Goal: Task Accomplishment & Management: Use online tool/utility

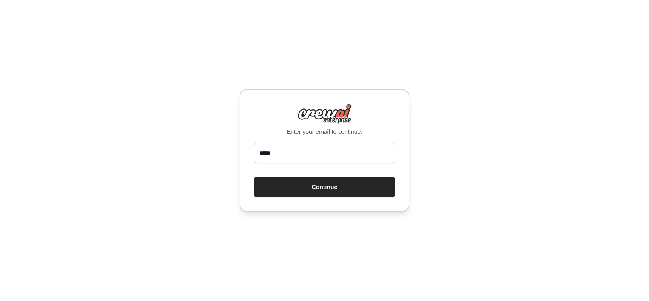
type input "**********"
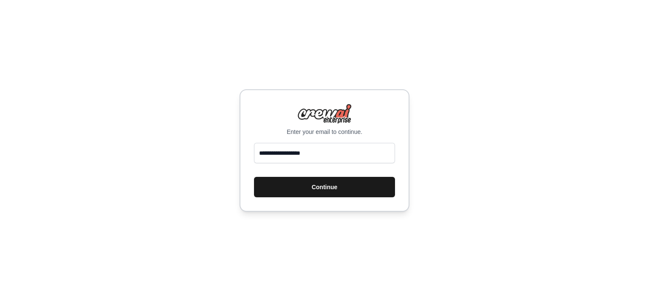
click at [317, 186] on button "Continue" at bounding box center [324, 187] width 141 height 20
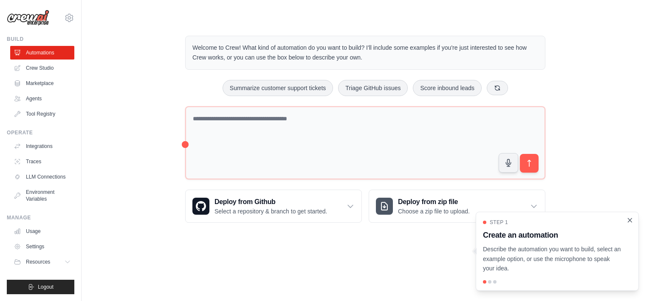
click at [628, 223] on icon "Close walkthrough" at bounding box center [630, 220] width 8 height 8
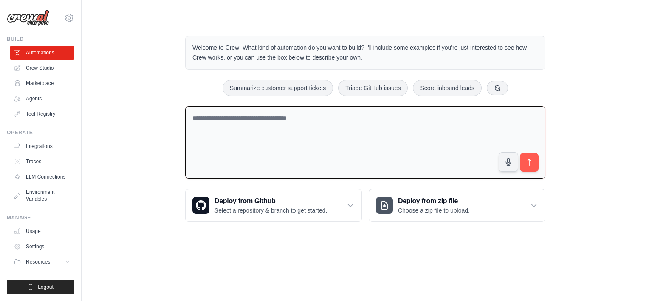
click at [371, 123] on textarea at bounding box center [365, 142] width 360 height 73
paste textarea "**********"
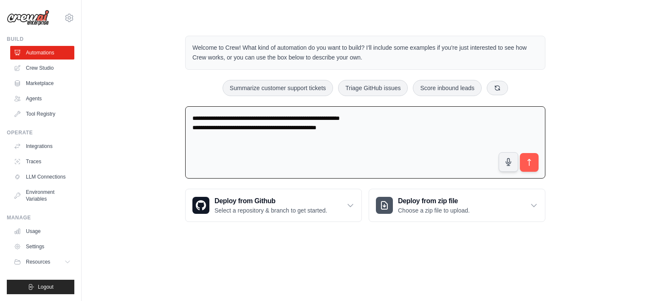
type textarea "**********"
click at [398, 131] on textarea "**********" at bounding box center [365, 142] width 360 height 73
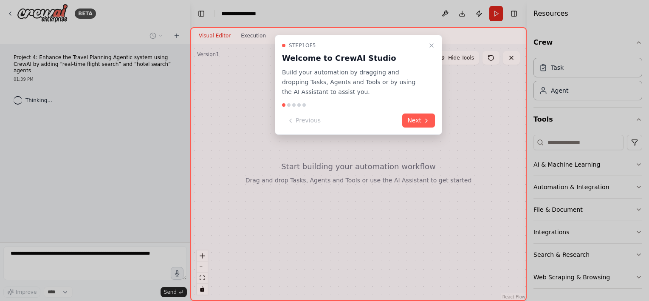
drag, startPoint x: 423, startPoint y: 118, endPoint x: 423, endPoint y: 81, distance: 37.4
click at [423, 81] on div "Step 1 of 5 Welcome to CrewAI Studio Build your automation by dragging and drop…" at bounding box center [358, 85] width 167 height 100
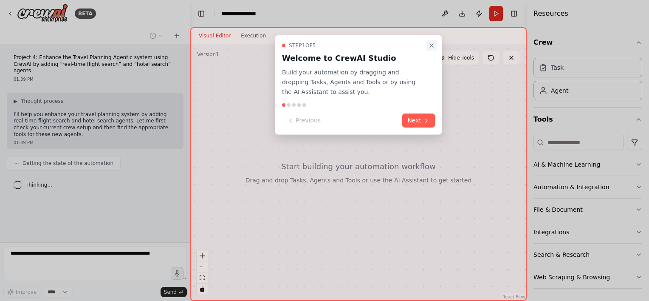
click at [430, 45] on icon "Close walkthrough" at bounding box center [431, 45] width 7 height 7
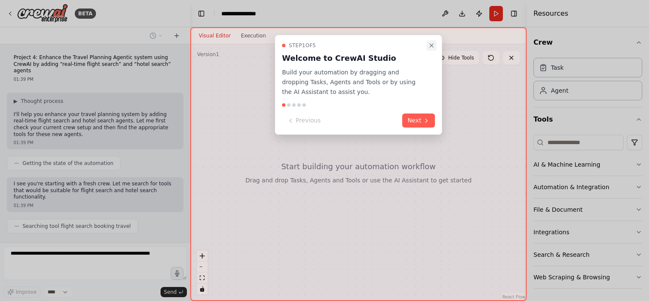
scroll to position [20, 0]
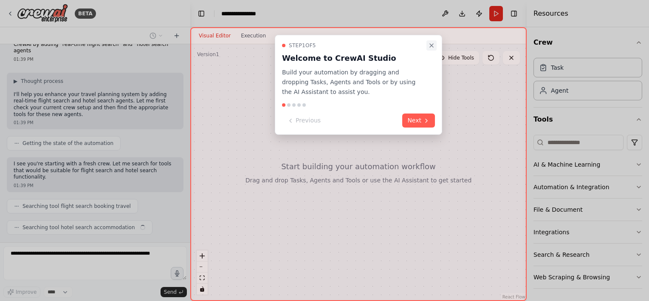
click at [426, 42] on button "Close walkthrough" at bounding box center [431, 45] width 10 height 10
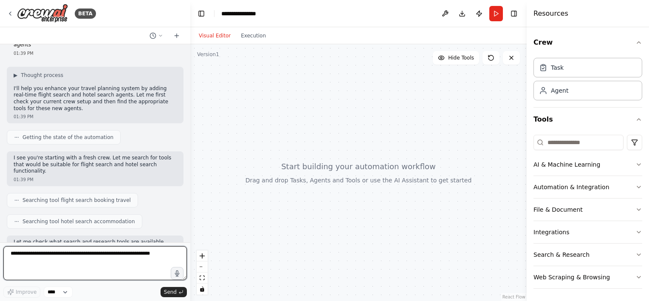
scroll to position [33, 0]
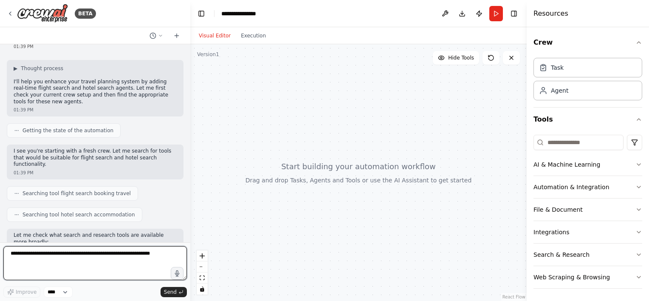
click at [85, 261] on textarea at bounding box center [95, 263] width 184 height 34
paste textarea "**********"
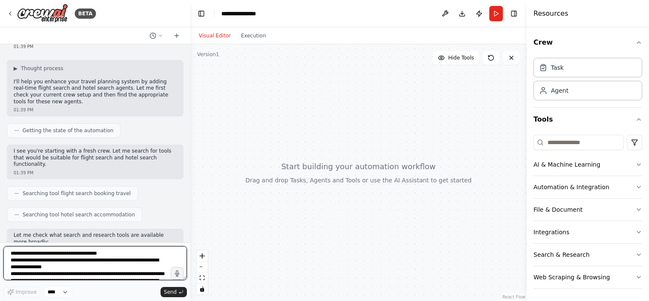
scroll to position [17, 0]
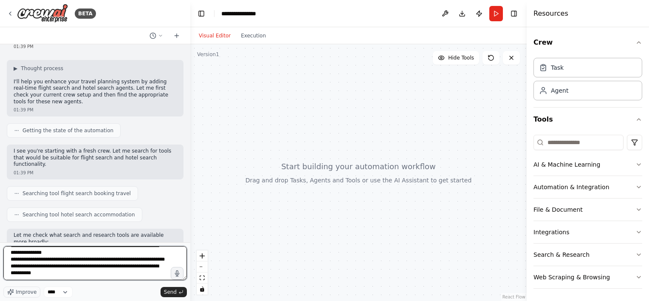
type textarea "**********"
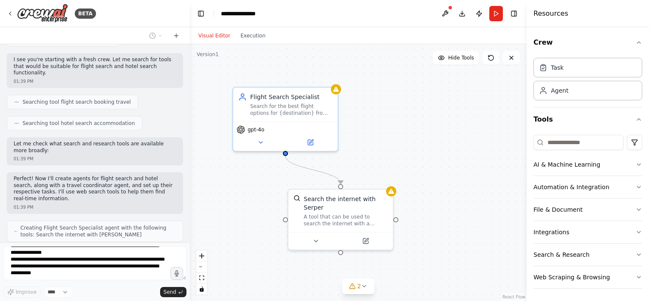
scroll to position [131, 0]
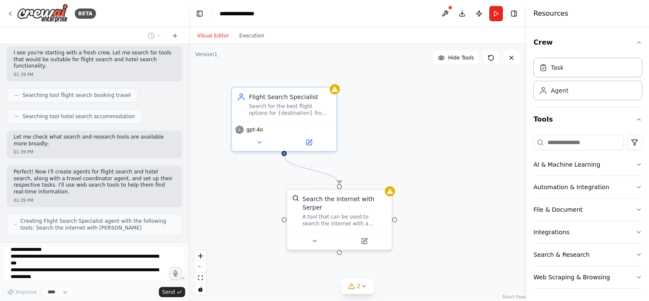
drag, startPoint x: 188, startPoint y: 170, endPoint x: 189, endPoint y: 224, distance: 54.0
click at [189, 224] on div "BETA Project 4: Enhance the Travel Planning Agentic system using CrewAI by addi…" at bounding box center [324, 150] width 649 height 301
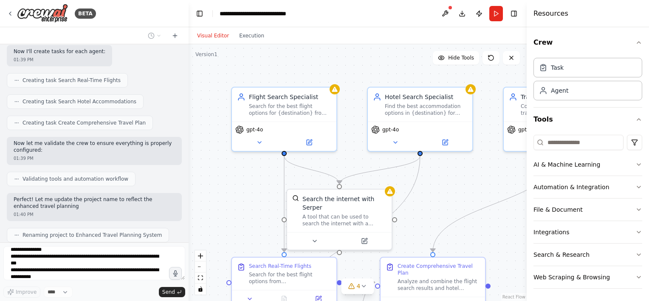
scroll to position [390, 0]
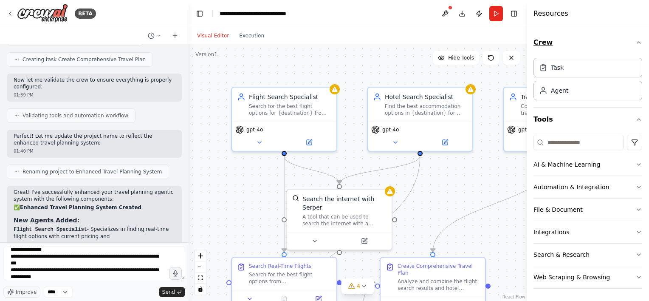
click at [636, 43] on icon "button" at bounding box center [639, 42] width 7 height 7
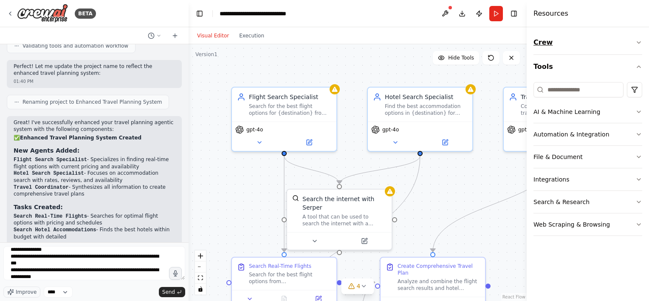
click at [636, 43] on icon "button" at bounding box center [639, 42] width 7 height 7
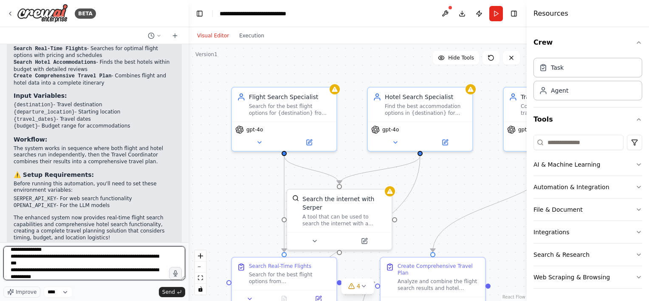
scroll to position [0, 0]
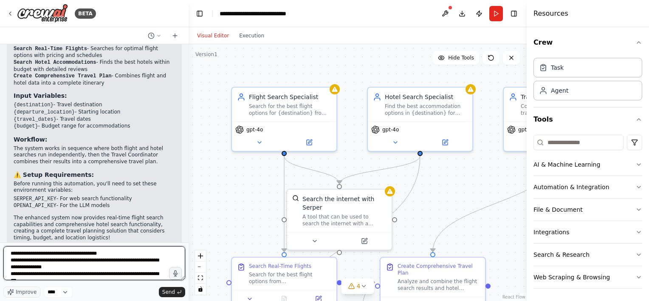
drag, startPoint x: 130, startPoint y: 276, endPoint x: -2, endPoint y: 241, distance: 136.6
click at [0, 241] on html "BETA Project 4: Enhance the Travel Planning Agentic system using CrewAI by addi…" at bounding box center [324, 150] width 649 height 301
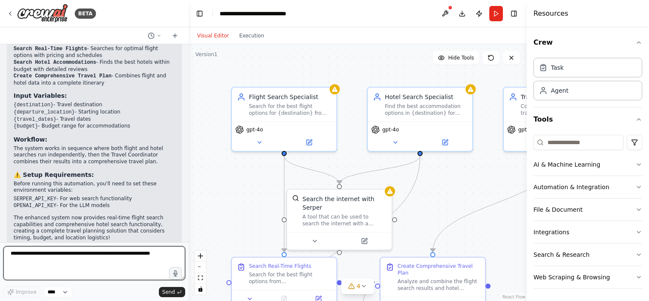
click at [145, 254] on textarea at bounding box center [94, 263] width 182 height 34
drag, startPoint x: 145, startPoint y: 254, endPoint x: 63, endPoint y: 258, distance: 82.1
click at [63, 258] on textarea at bounding box center [94, 263] width 182 height 34
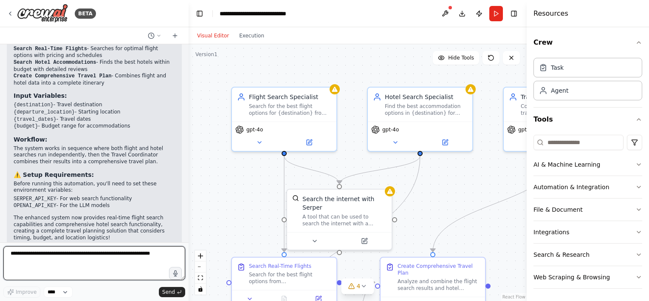
drag, startPoint x: 12, startPoint y: 253, endPoint x: 122, endPoint y: 254, distance: 110.0
click at [122, 254] on textarea at bounding box center [94, 263] width 182 height 34
click at [120, 251] on textarea at bounding box center [94, 263] width 182 height 34
click at [160, 257] on textarea at bounding box center [94, 263] width 182 height 34
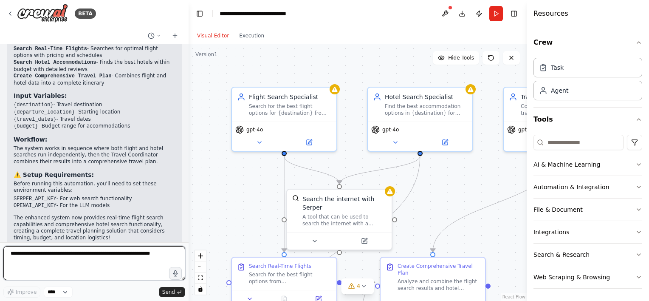
click at [160, 257] on textarea at bounding box center [94, 263] width 182 height 34
click at [141, 253] on textarea at bounding box center [94, 263] width 182 height 34
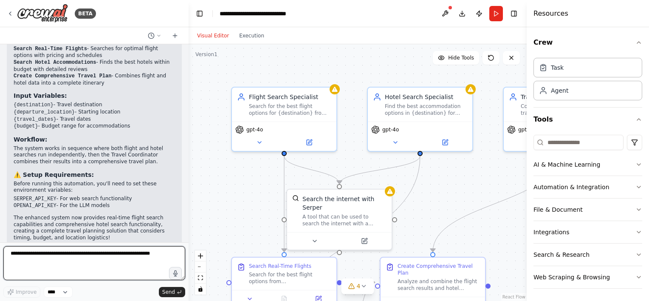
click at [134, 256] on textarea at bounding box center [94, 263] width 182 height 34
type textarea "*"
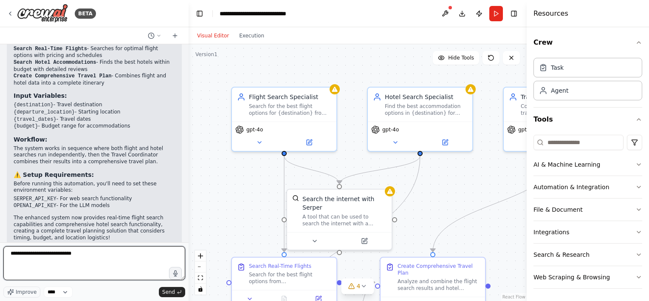
type textarea "**********"
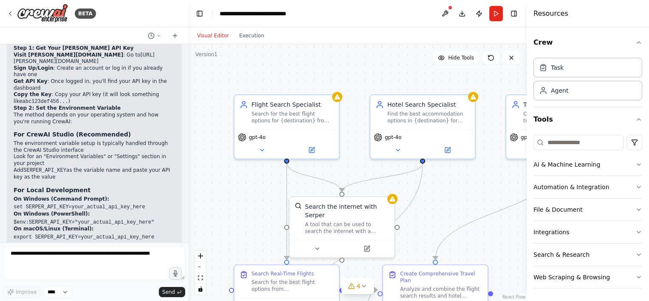
drag, startPoint x: 189, startPoint y: 197, endPoint x: 191, endPoint y: 205, distance: 8.1
click at [191, 205] on div ".deletable-edge-delete-btn { width: 20px; height: 20px; border: 0px solid #ffff…" at bounding box center [358, 172] width 338 height 257
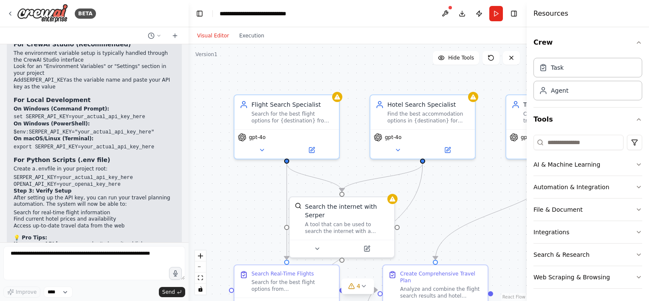
scroll to position [1070, 0]
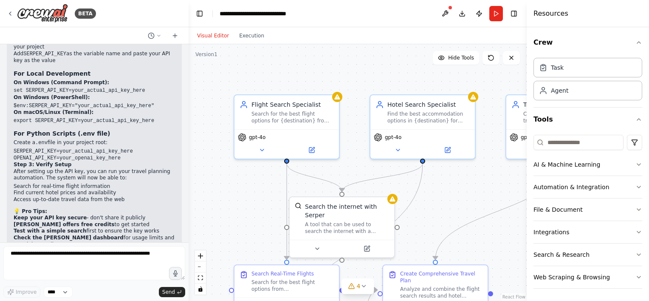
click at [185, 212] on div at bounding box center [186, 150] width 3 height 301
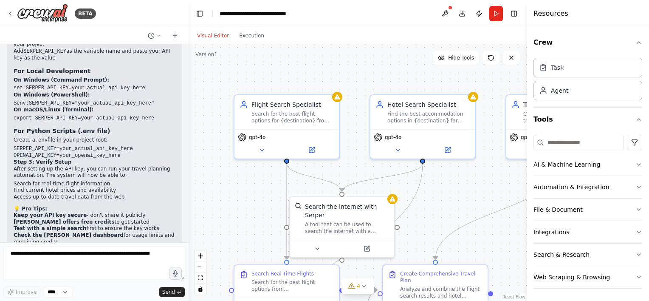
scroll to position [1082, 0]
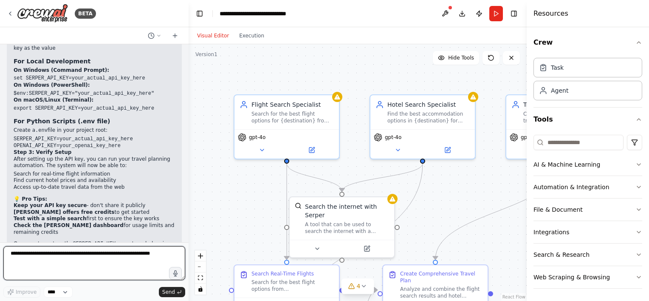
click at [130, 262] on textarea at bounding box center [94, 263] width 182 height 34
type textarea "**********"
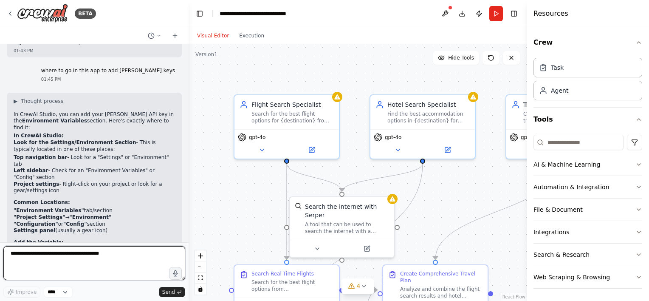
scroll to position [1310, 0]
